Goal: Find specific page/section

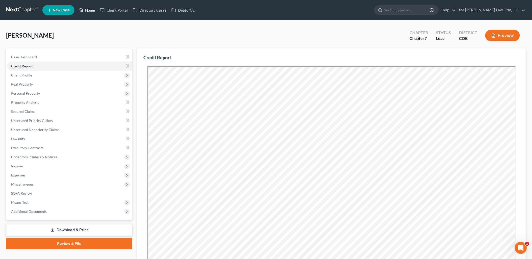
click at [92, 10] on link "Home" at bounding box center [86, 10] width 21 height 9
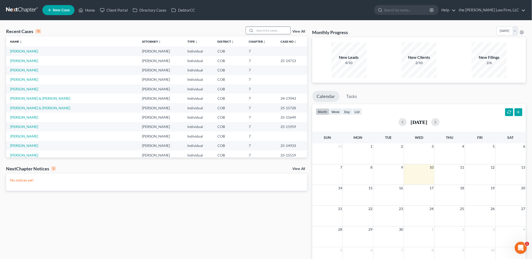
click at [274, 31] on input "search" at bounding box center [272, 30] width 35 height 7
type input "y"
type input "[PERSON_NAME]"
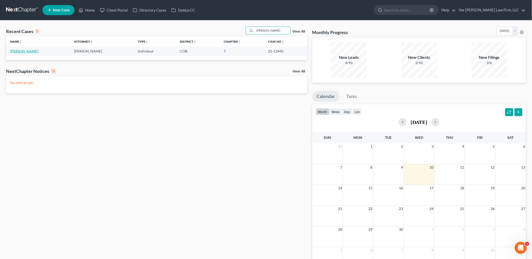
click at [22, 51] on link "[PERSON_NAME]" at bounding box center [24, 51] width 28 height 4
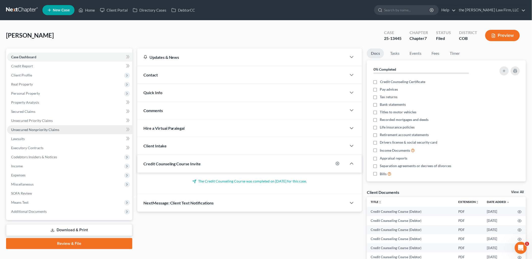
click at [37, 128] on span "Unsecured Nonpriority Claims" at bounding box center [35, 129] width 48 height 4
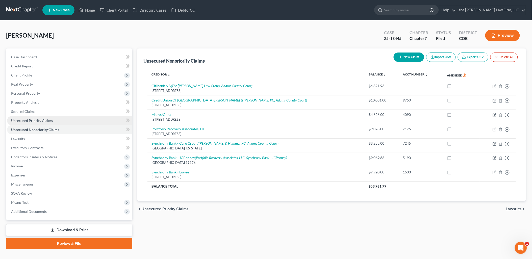
click at [19, 118] on span "Unsecured Priority Claims" at bounding box center [32, 120] width 42 height 4
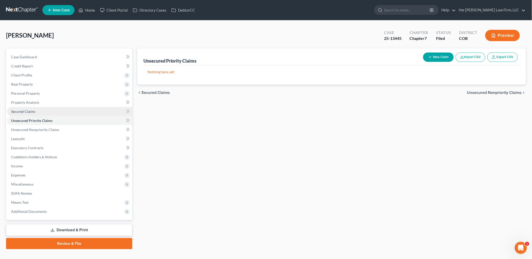
click at [21, 110] on span "Secured Claims" at bounding box center [23, 111] width 24 height 4
